Goal: Information Seeking & Learning: Learn about a topic

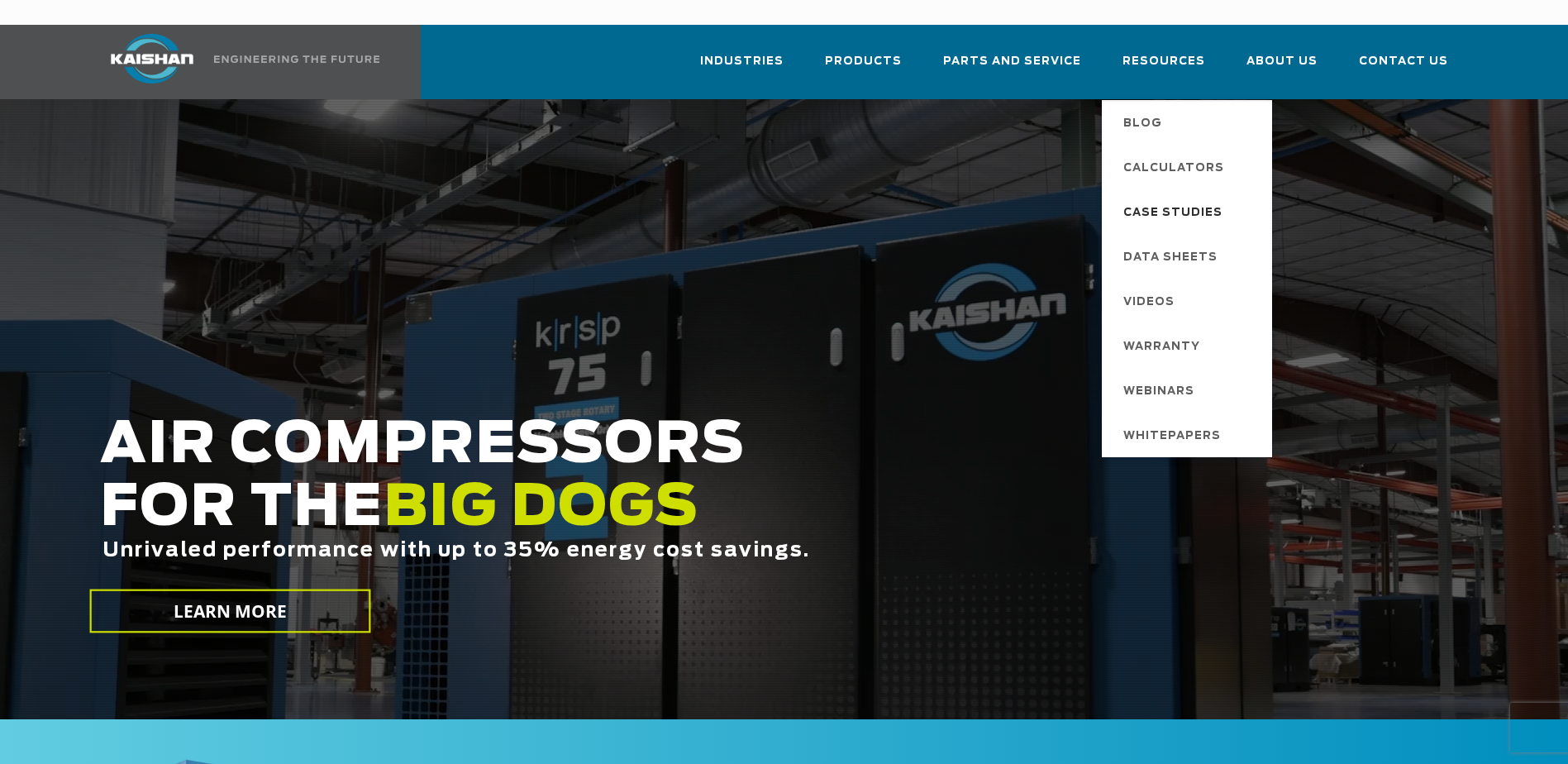
click at [1201, 199] on span "Case Studies" at bounding box center [1172, 213] width 99 height 28
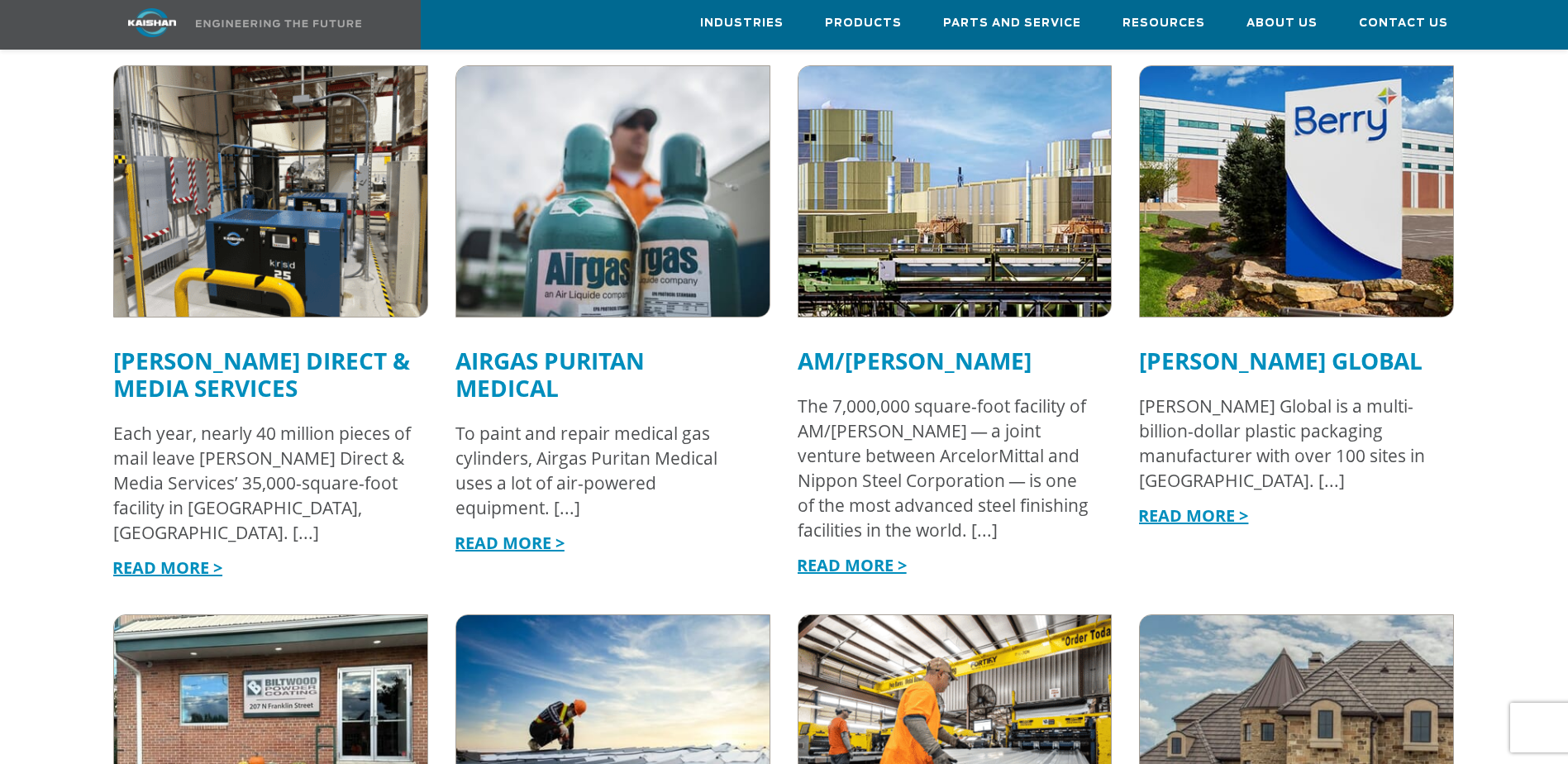
scroll to position [1071, 0]
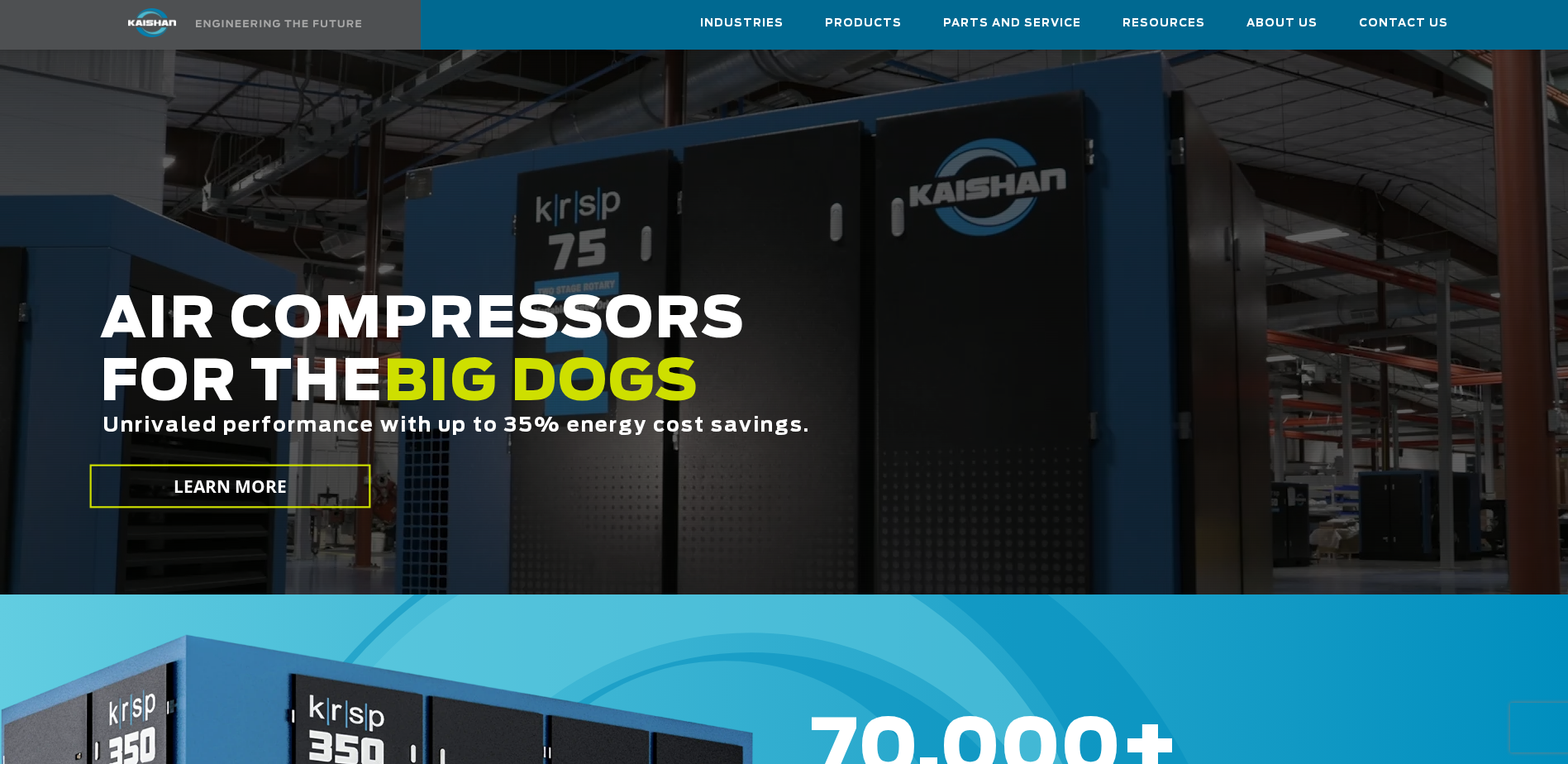
scroll to position [118, 0]
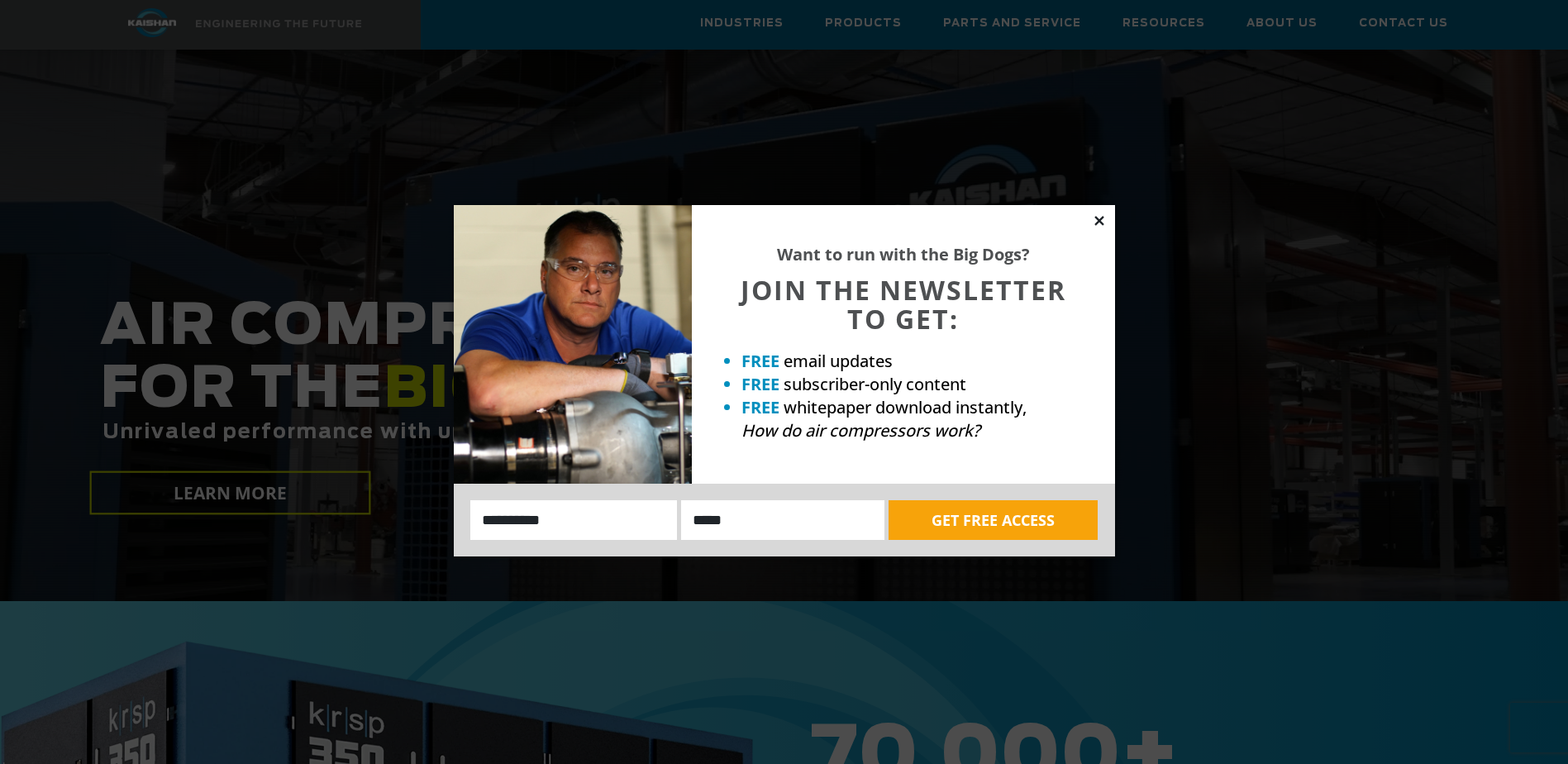
click at [1101, 219] on icon at bounding box center [1099, 220] width 15 height 15
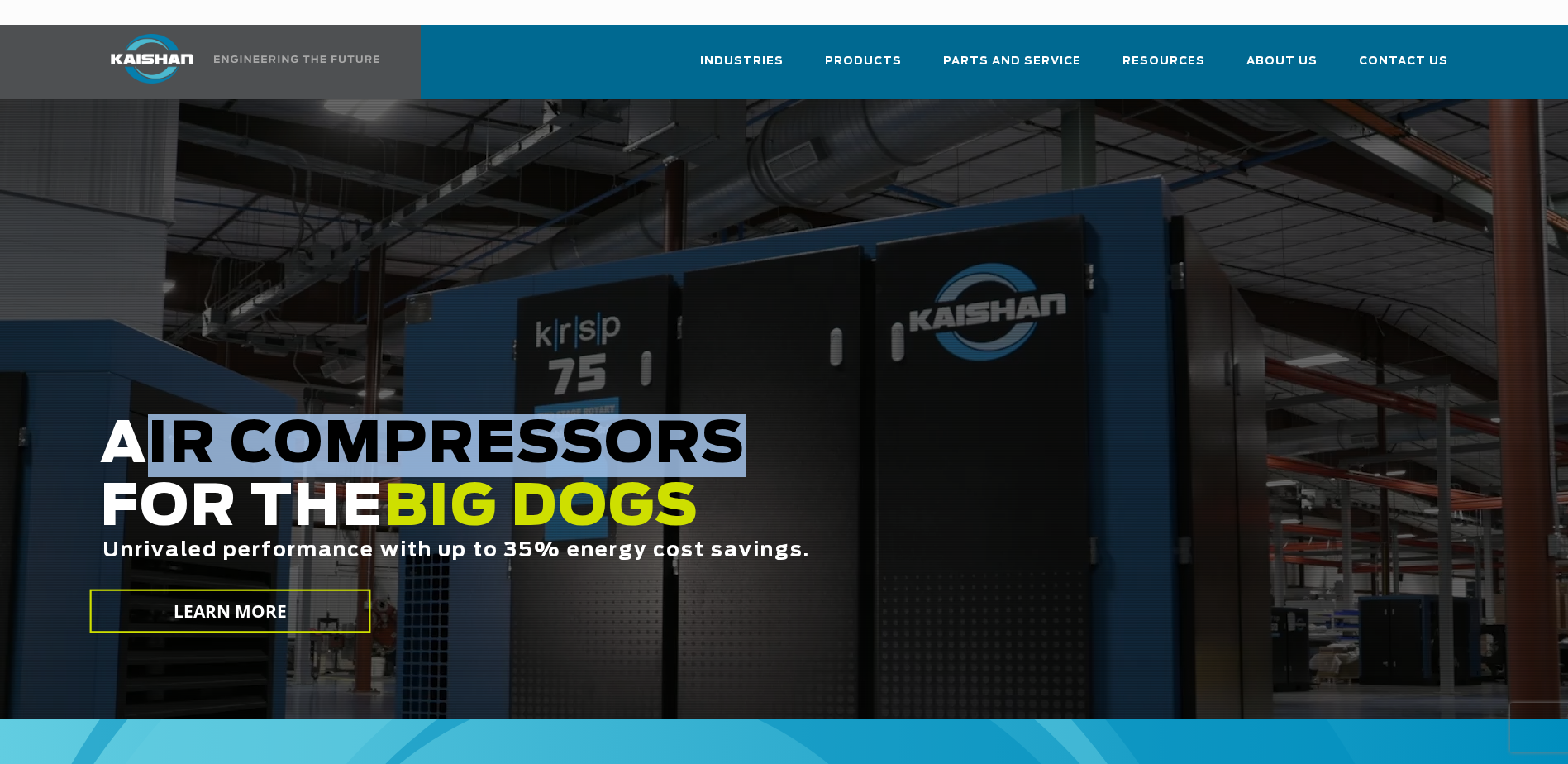
drag, startPoint x: 126, startPoint y: 418, endPoint x: 764, endPoint y: 410, distance: 638.1
click at [764, 414] on h2 "AIR COMPRESSORS FOR THE BIG DOGS Unrivaled performance with up to 35% energy co…" at bounding box center [668, 513] width 1137 height 199
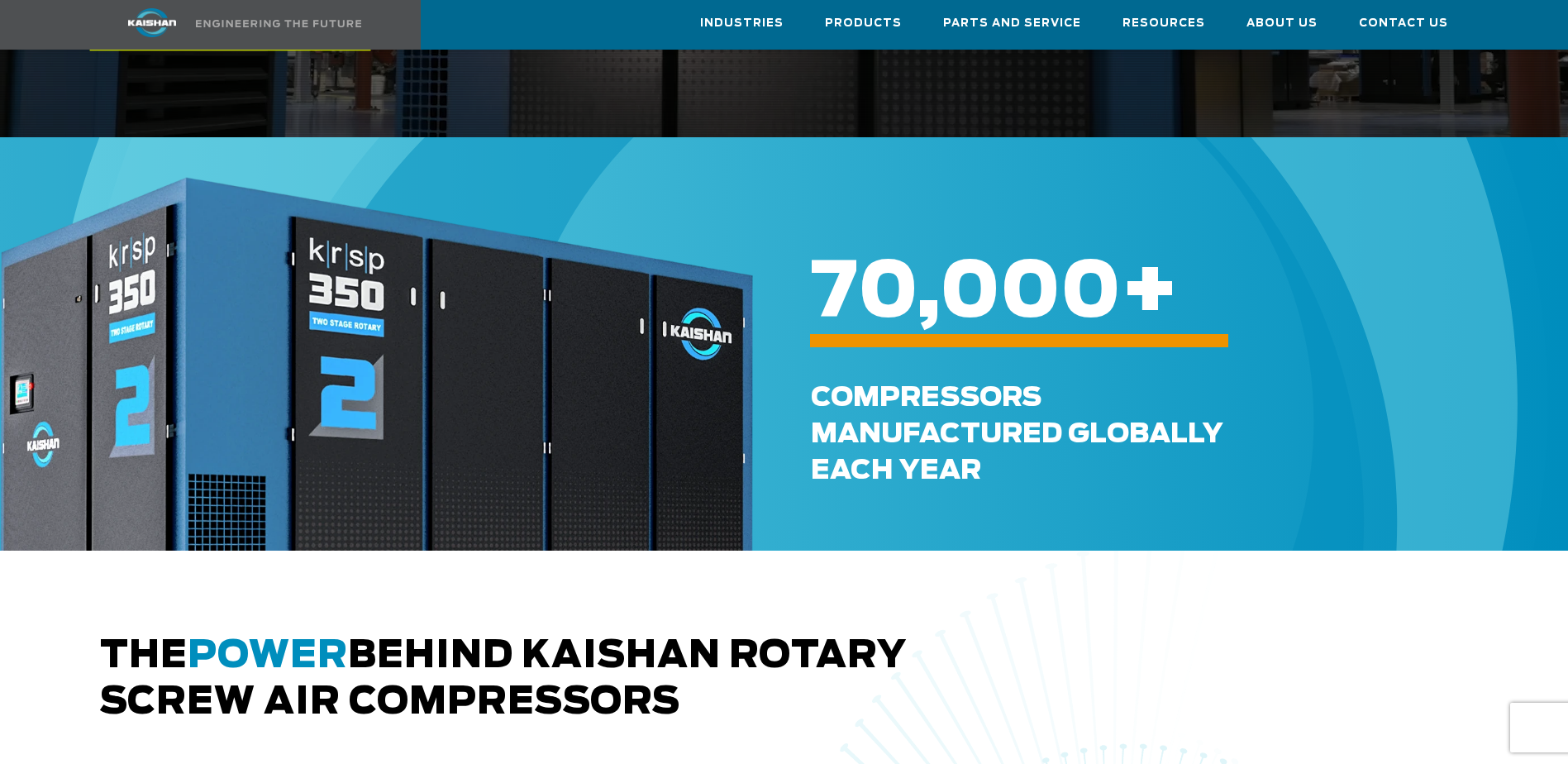
scroll to position [575, 0]
